Goal: Transaction & Acquisition: Purchase product/service

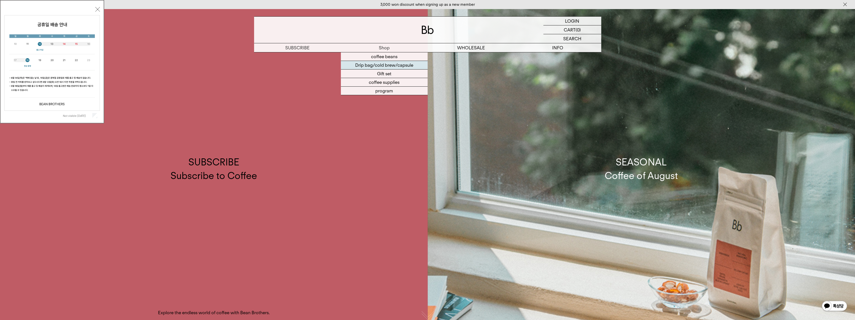
click at [388, 66] on font "Drip bag/cold brew/capsule" at bounding box center [384, 64] width 58 height 5
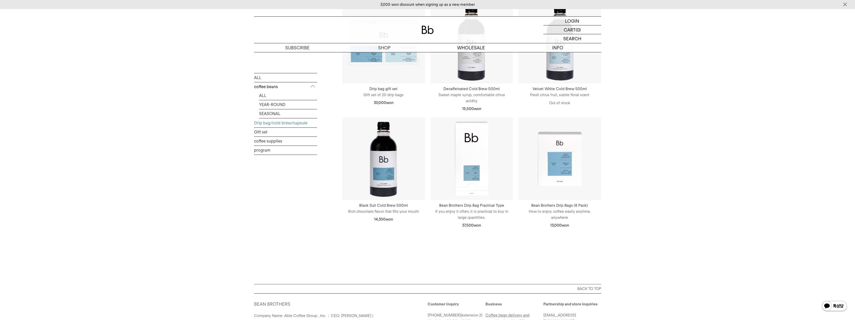
scroll to position [297, 0]
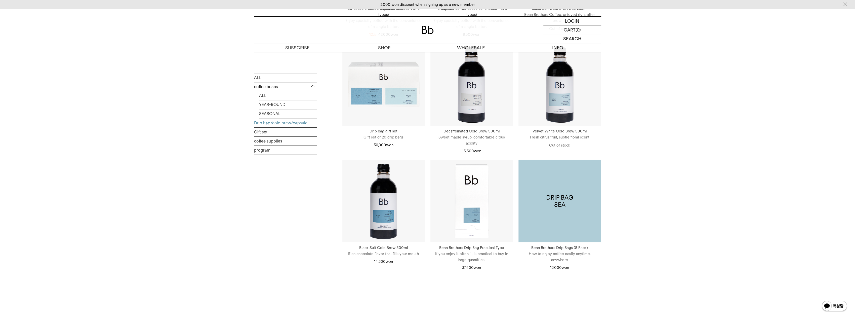
click at [567, 198] on img at bounding box center [560, 201] width 83 height 83
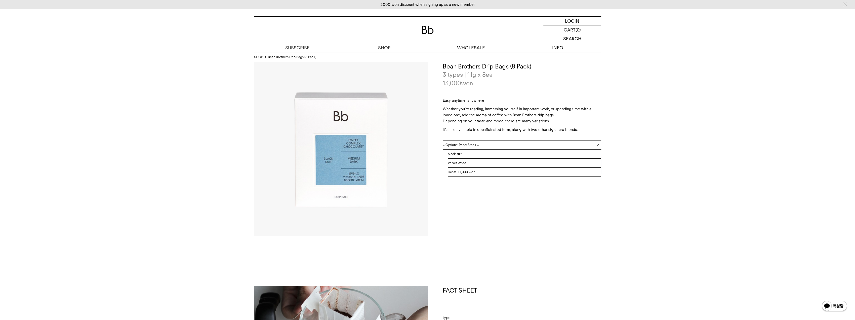
click at [598, 142] on b at bounding box center [598, 144] width 5 height 5
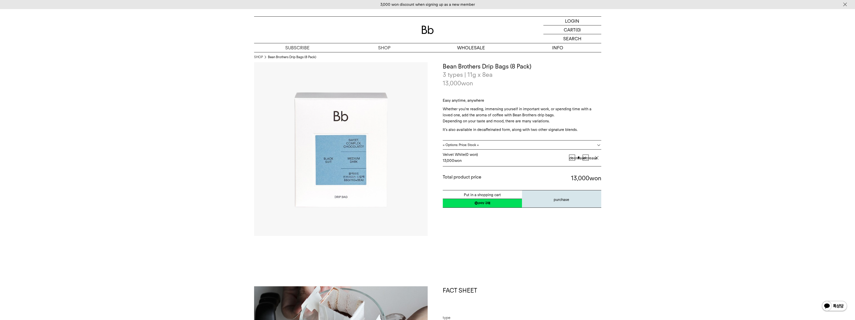
click at [371, 152] on img at bounding box center [341, 149] width 174 height 174
click at [569, 49] on font "information" at bounding box center [557, 47] width 23 height 5
click at [597, 157] on font "increase" at bounding box center [590, 158] width 15 height 5
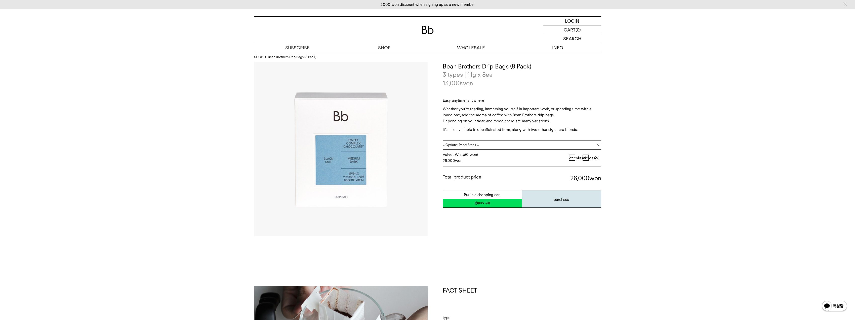
click at [597, 158] on font "increase" at bounding box center [590, 158] width 15 height 5
type input "*"
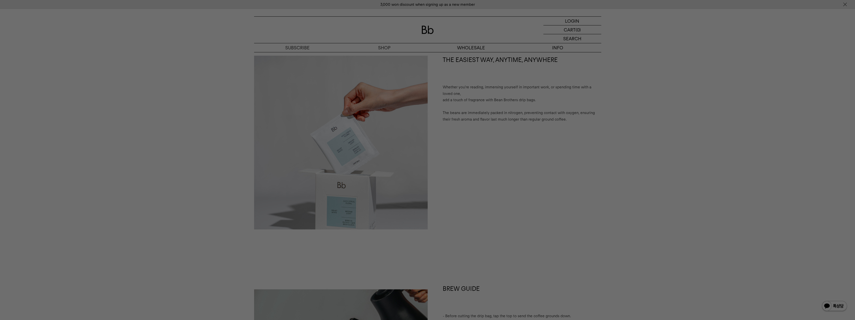
scroll to position [302, 0]
